Goal: Task Accomplishment & Management: Manage account settings

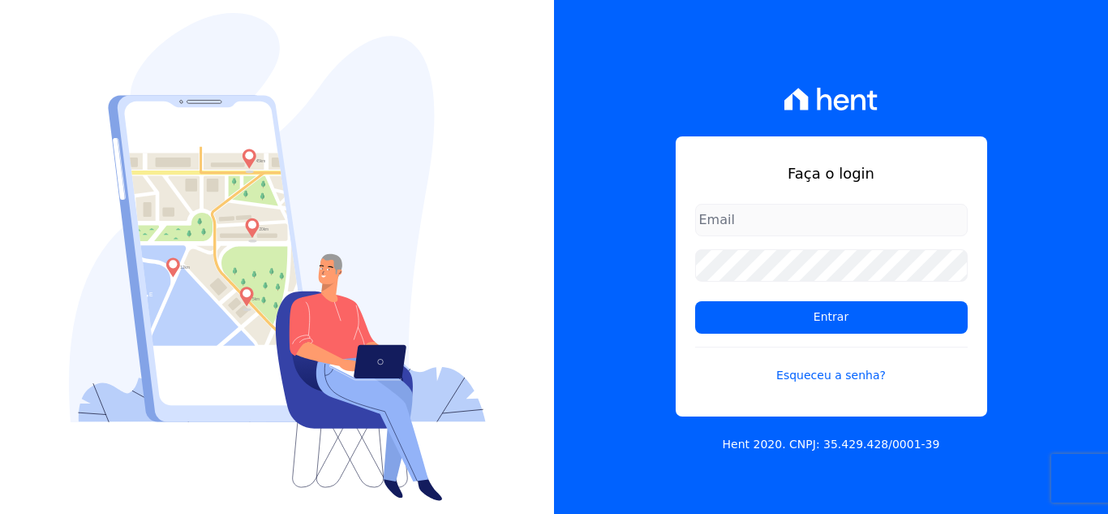
click at [772, 211] on input "email" at bounding box center [831, 220] width 273 height 32
type input "[PERSON_NAME][EMAIL_ADDRESS][PERSON_NAME][DOMAIN_NAME]"
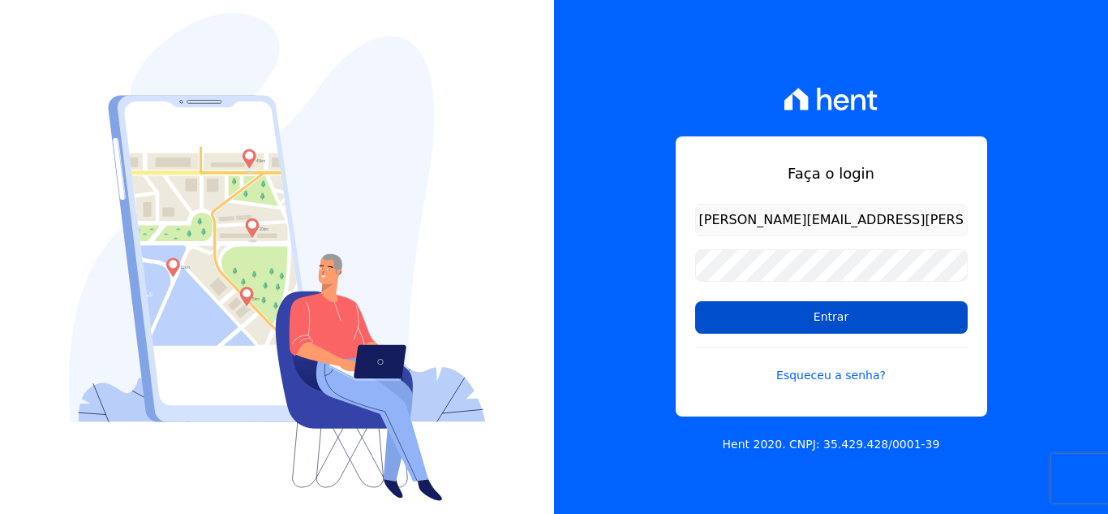
click at [876, 312] on input "Entrar" at bounding box center [831, 317] width 273 height 32
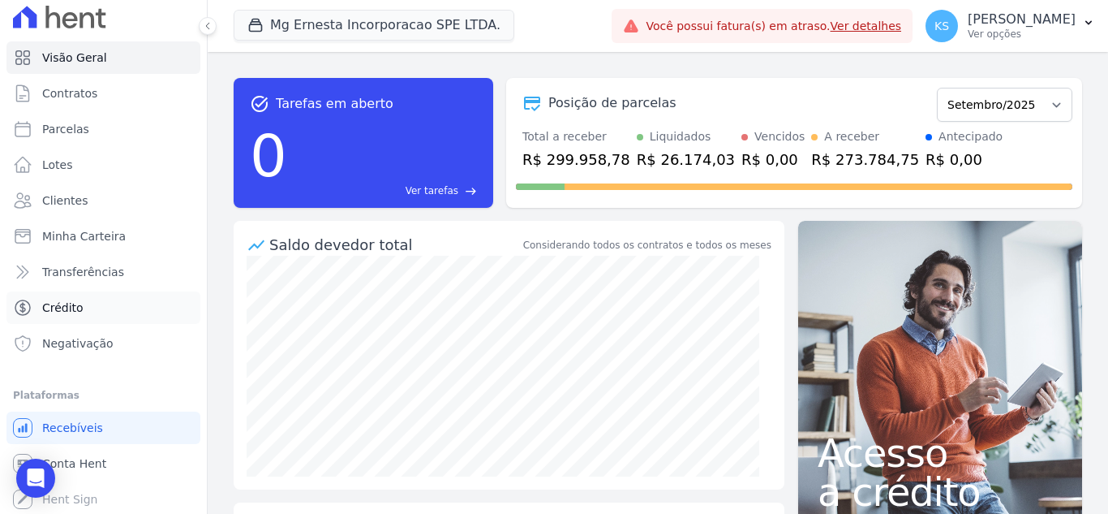
scroll to position [9, 0]
click at [82, 458] on span "Conta Hent" at bounding box center [74, 462] width 64 height 16
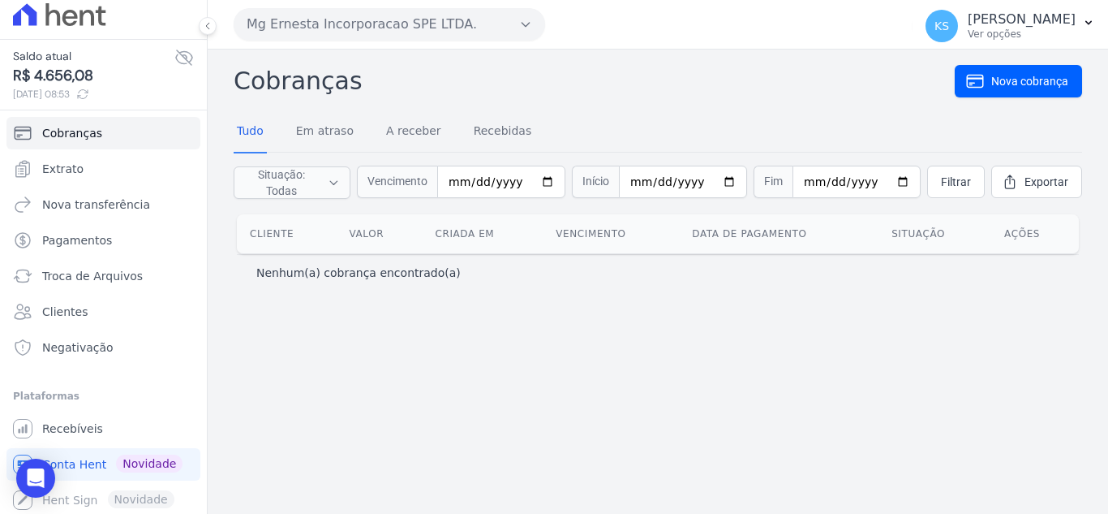
scroll to position [12, 0]
click at [71, 164] on span "Extrato" at bounding box center [62, 166] width 41 height 16
